Goal: Task Accomplishment & Management: Use online tool/utility

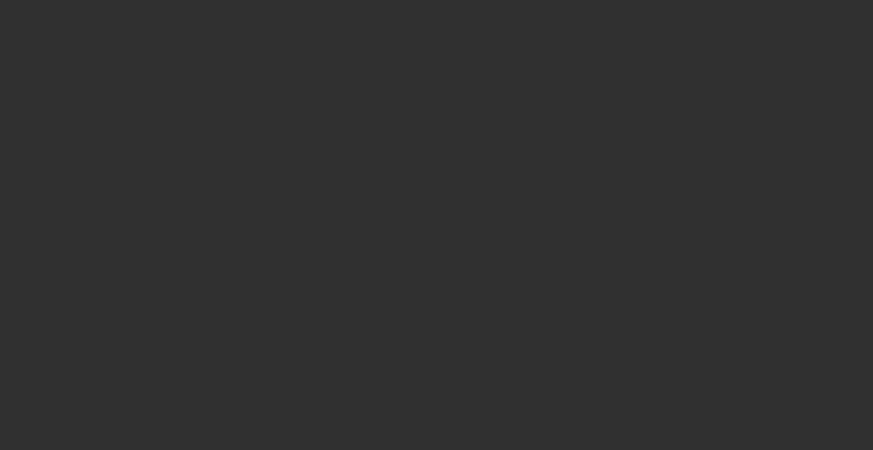
click at [437, 253] on div at bounding box center [436, 225] width 873 height 450
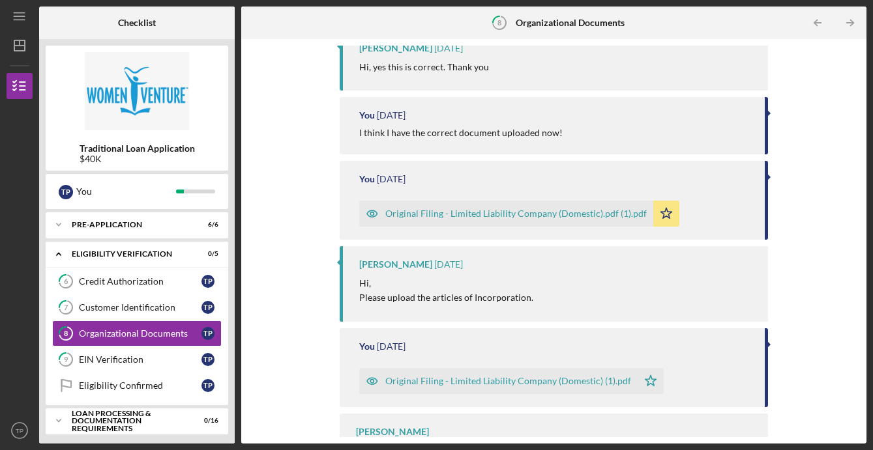
scroll to position [211, 0]
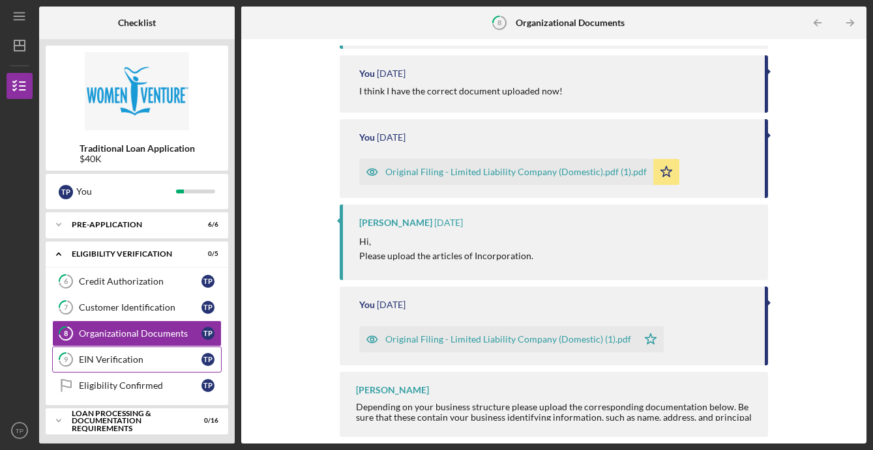
click at [167, 355] on div "EIN Verification" at bounding box center [140, 360] width 123 height 10
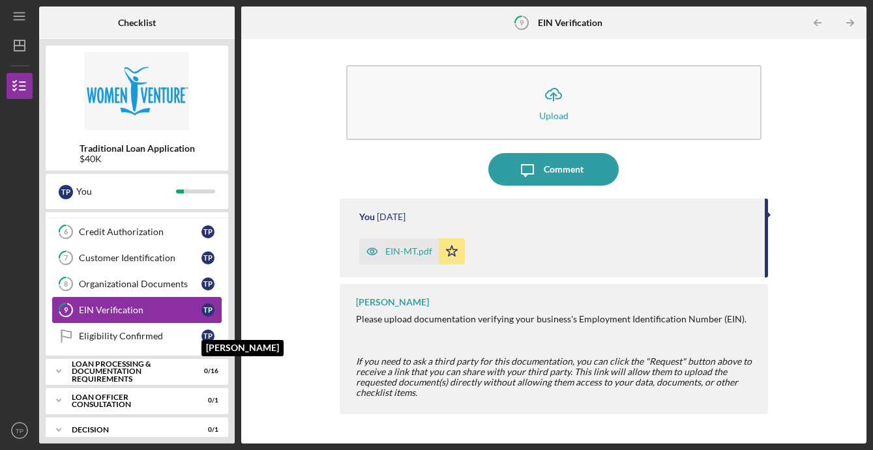
scroll to position [63, 0]
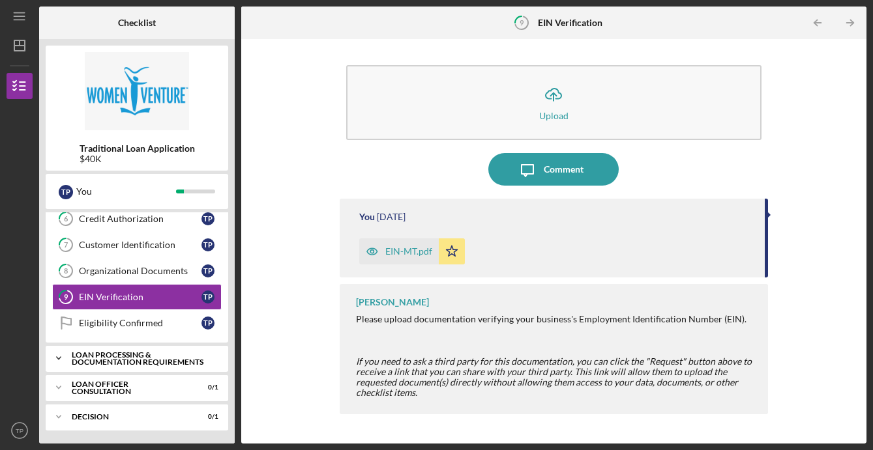
click at [125, 358] on div "Loan Processing & Documentation Requirements" at bounding box center [142, 358] width 140 height 15
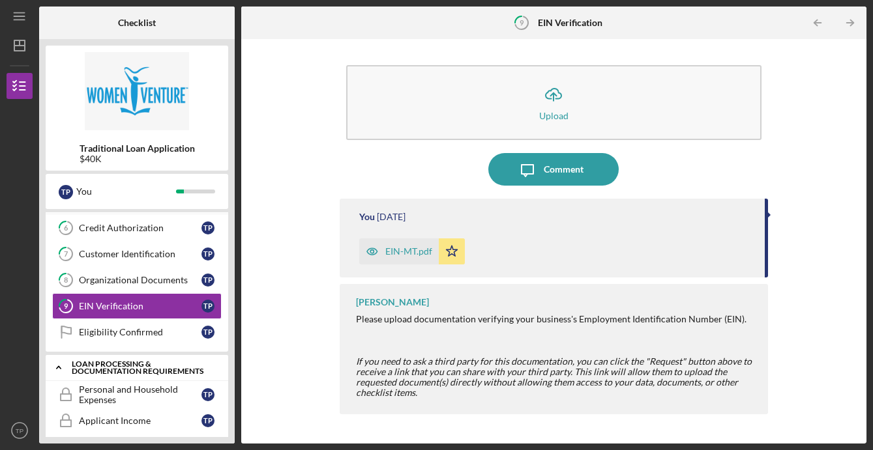
scroll to position [10, 0]
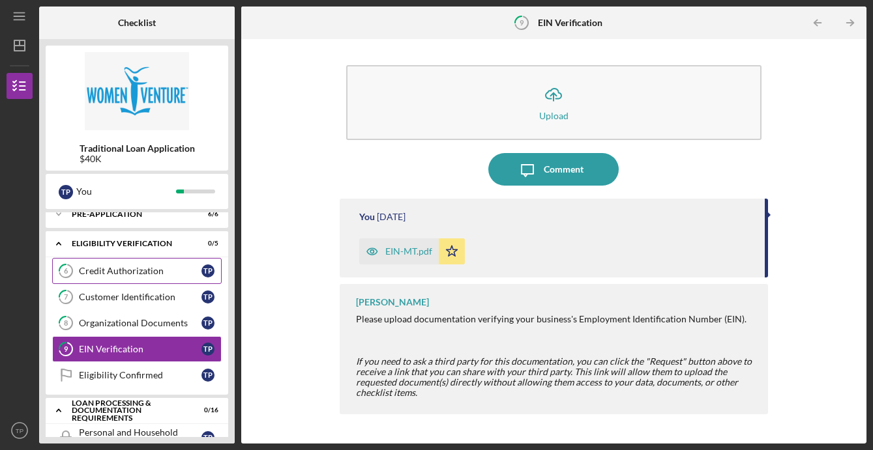
click at [98, 272] on div "Credit Authorization" at bounding box center [140, 271] width 123 height 10
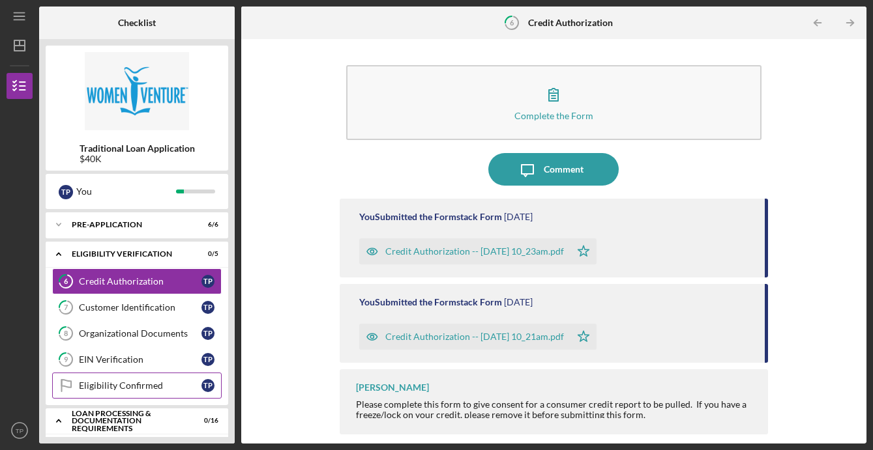
click at [126, 390] on div "Eligibility Confirmed" at bounding box center [140, 386] width 123 height 10
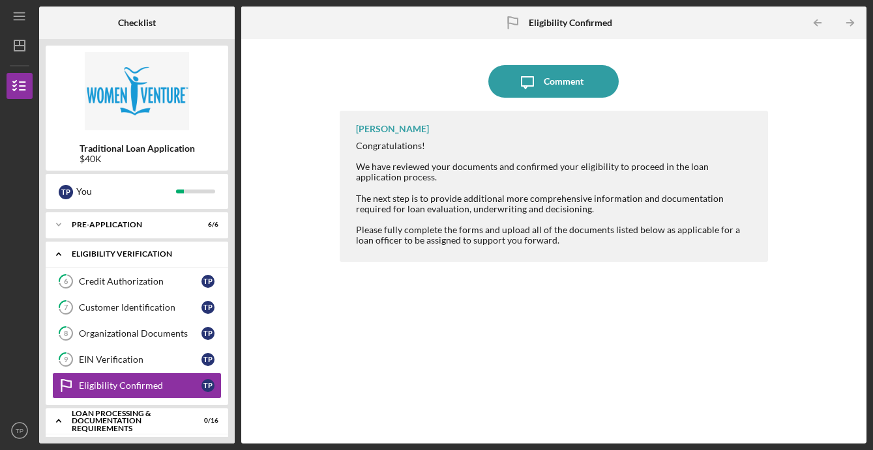
click at [63, 254] on icon "Icon/Expander" at bounding box center [59, 254] width 26 height 26
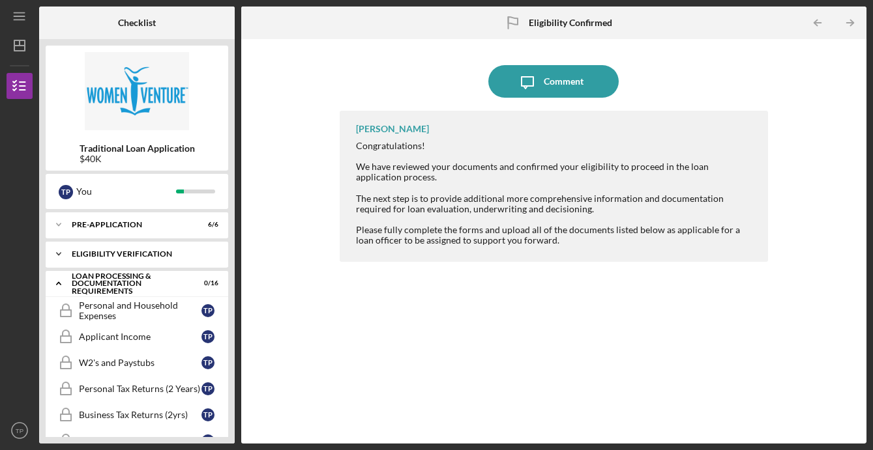
click at [64, 251] on icon "Icon/Expander" at bounding box center [59, 254] width 26 height 26
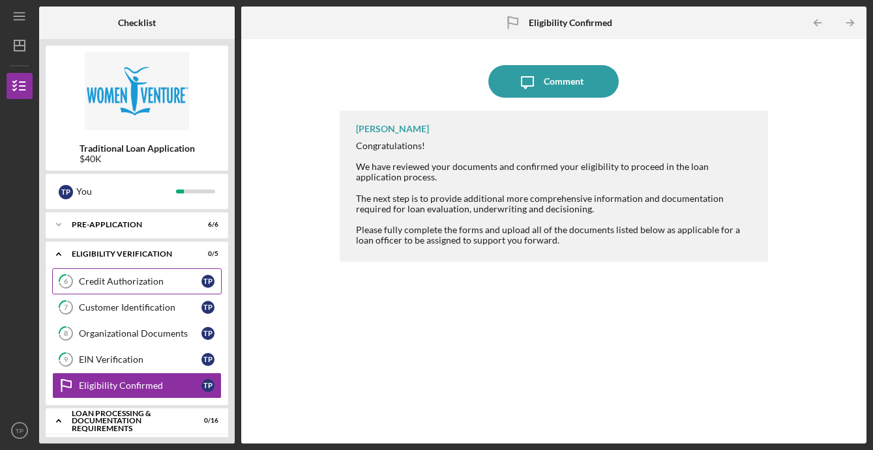
click at [93, 280] on div "Credit Authorization" at bounding box center [140, 281] width 123 height 10
